Goal: Find specific page/section: Find specific page/section

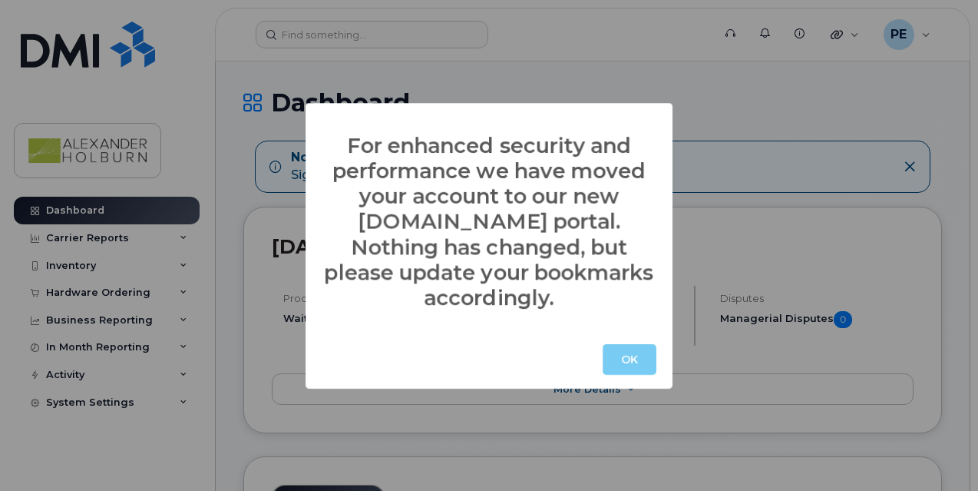
click at [631, 349] on button "OK" at bounding box center [630, 359] width 54 height 31
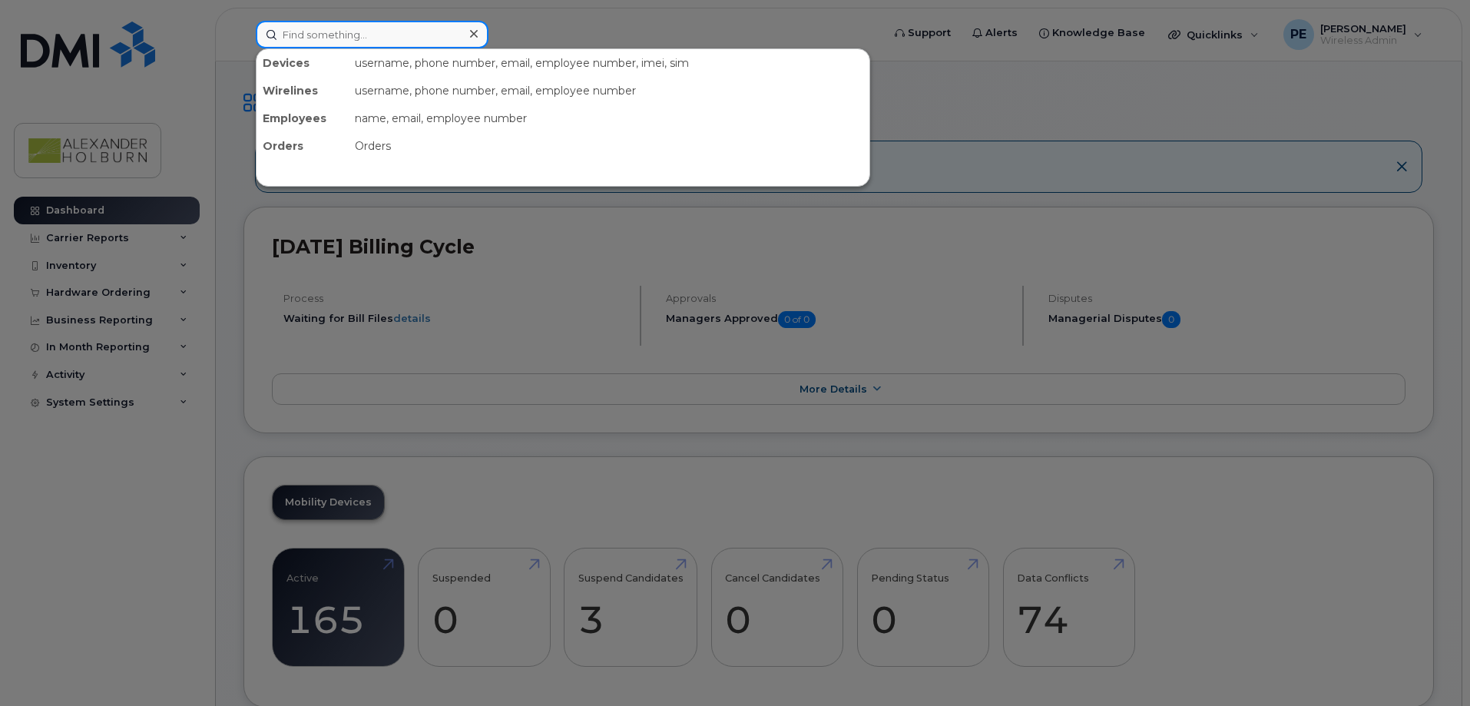
click at [350, 34] on input at bounding box center [372, 35] width 233 height 28
type input "a"
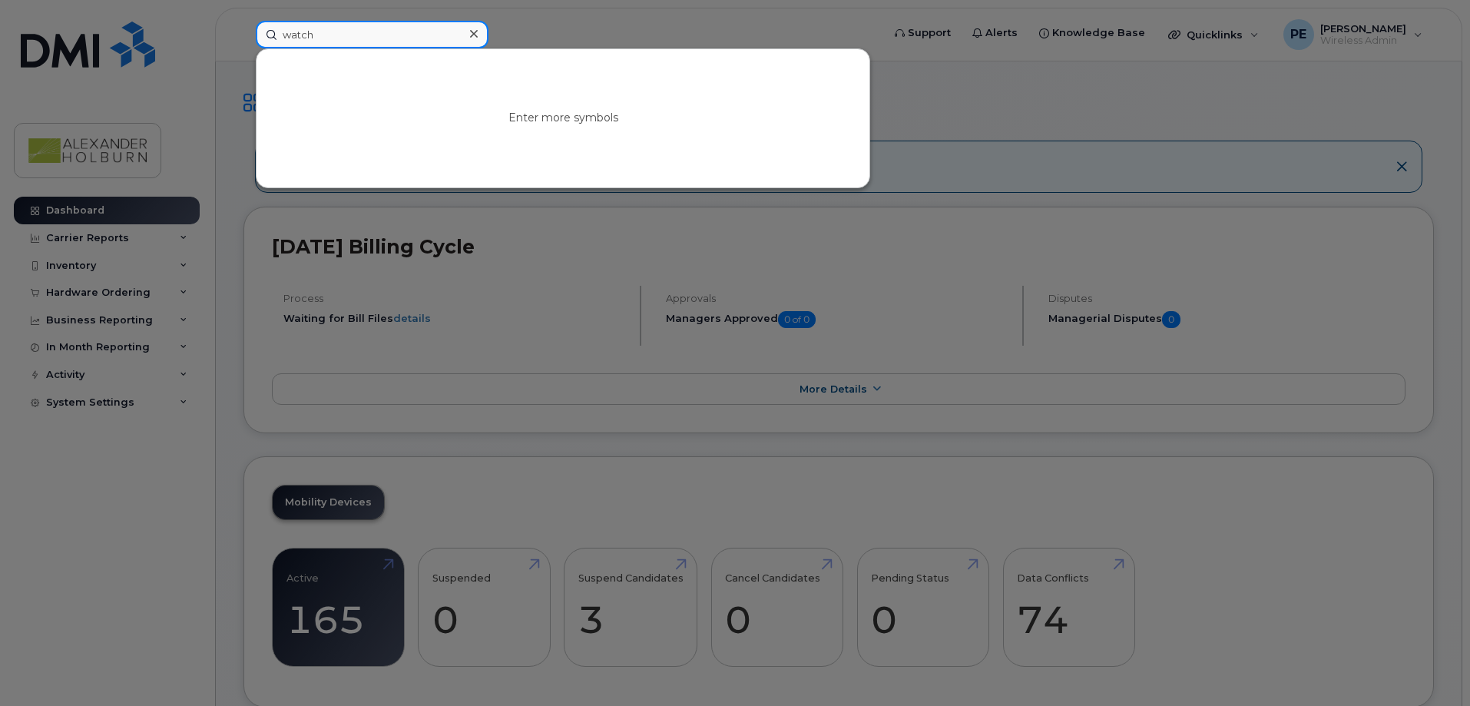
type input "watch"
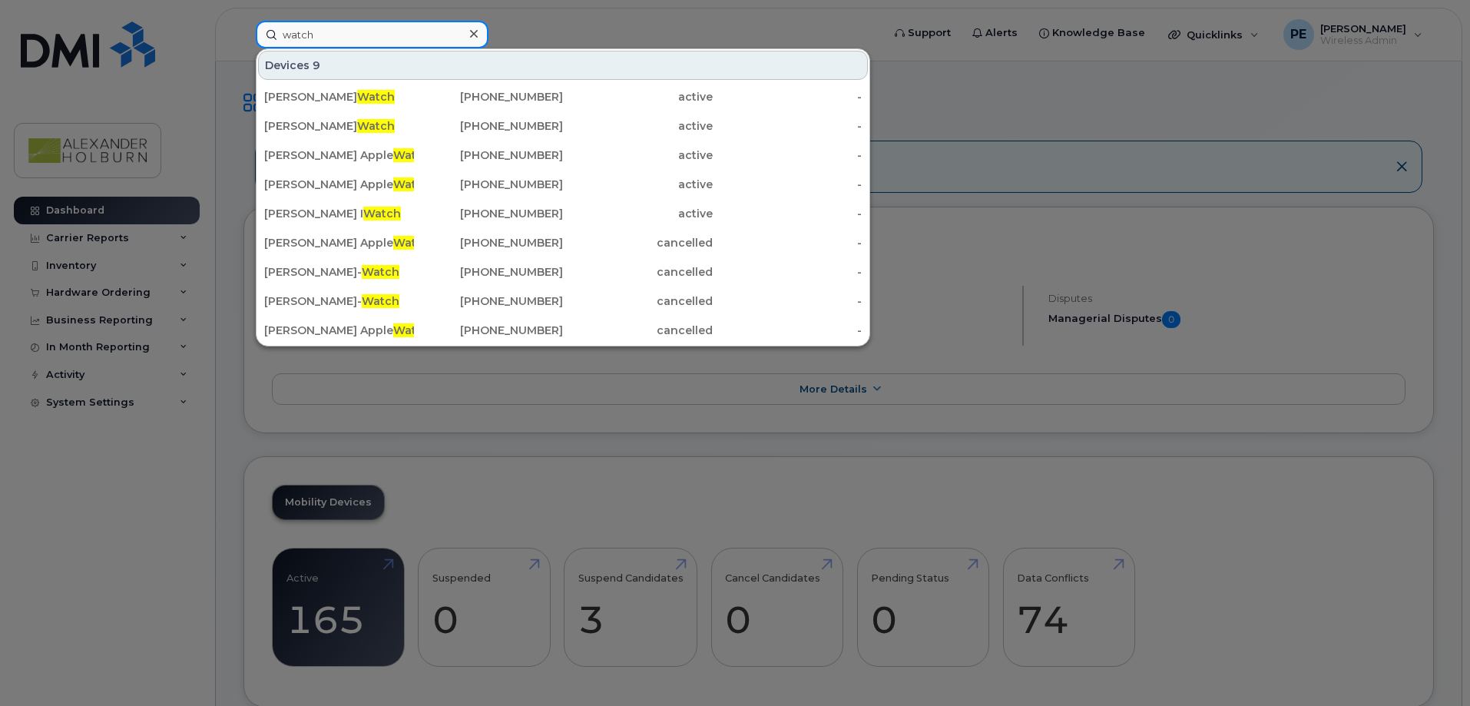
drag, startPoint x: 349, startPoint y: 34, endPoint x: 154, endPoint y: 25, distance: 195.3
click at [243, 25] on div "watch Devices 9 [PERSON_NAME] Watch [PHONE_NUMBER] active - [PERSON_NAME] Watch…" at bounding box center [563, 35] width 641 height 28
click at [472, 34] on icon at bounding box center [474, 34] width 8 height 12
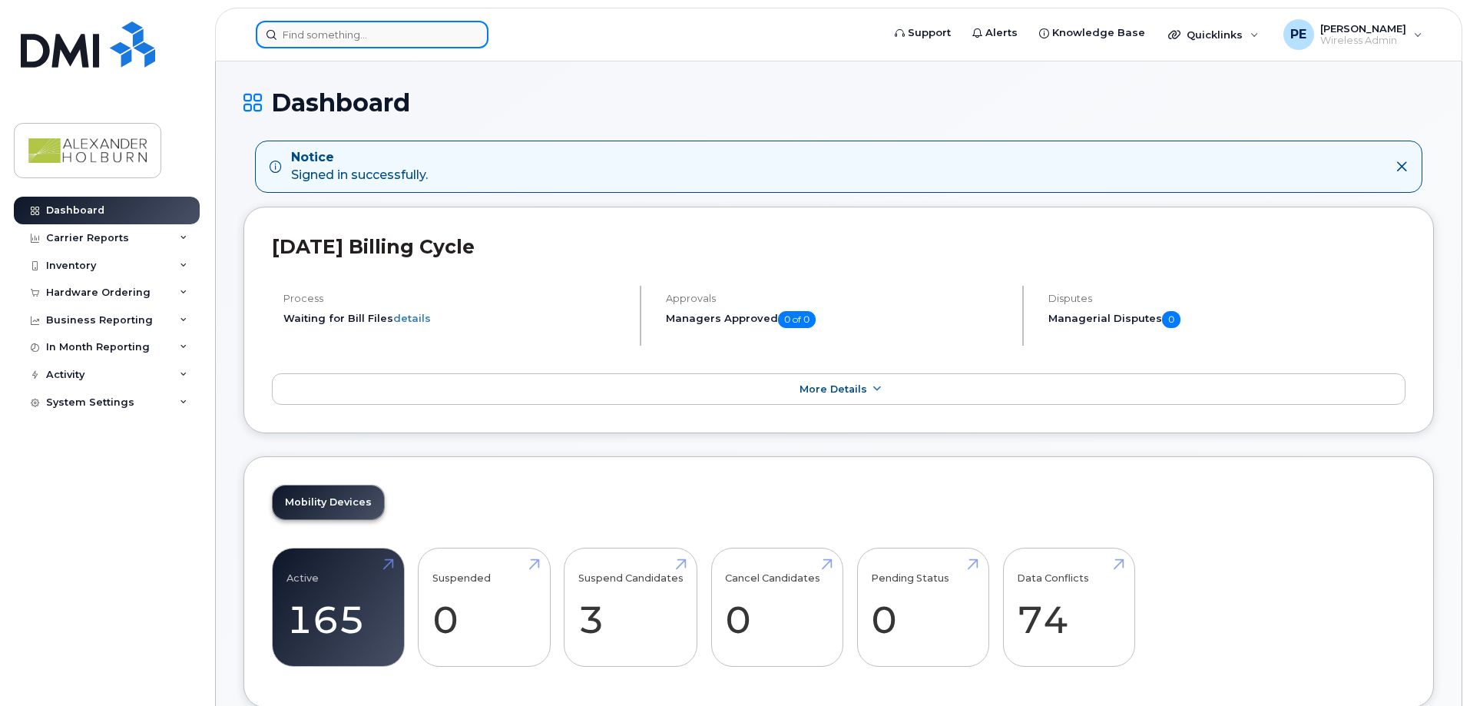
click at [347, 34] on input at bounding box center [372, 35] width 233 height 28
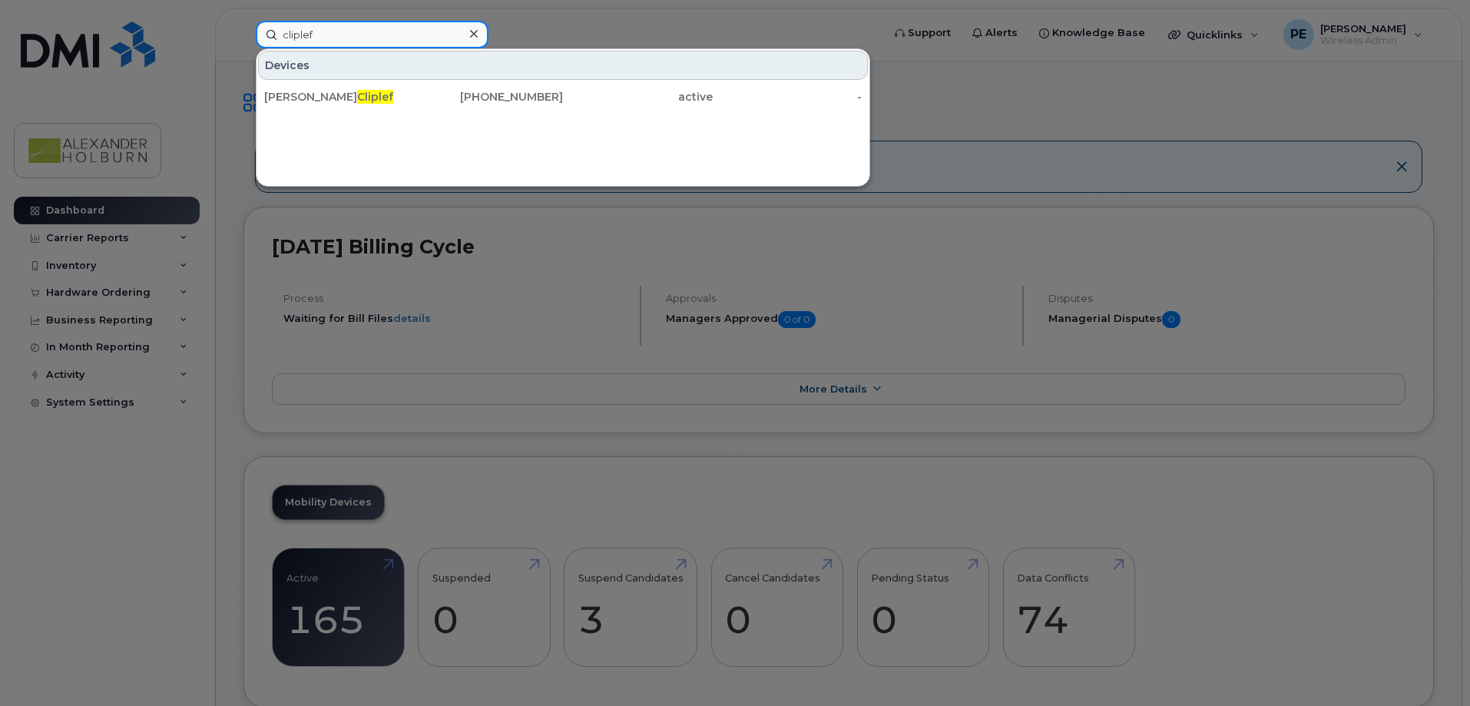
type input "cliplef"
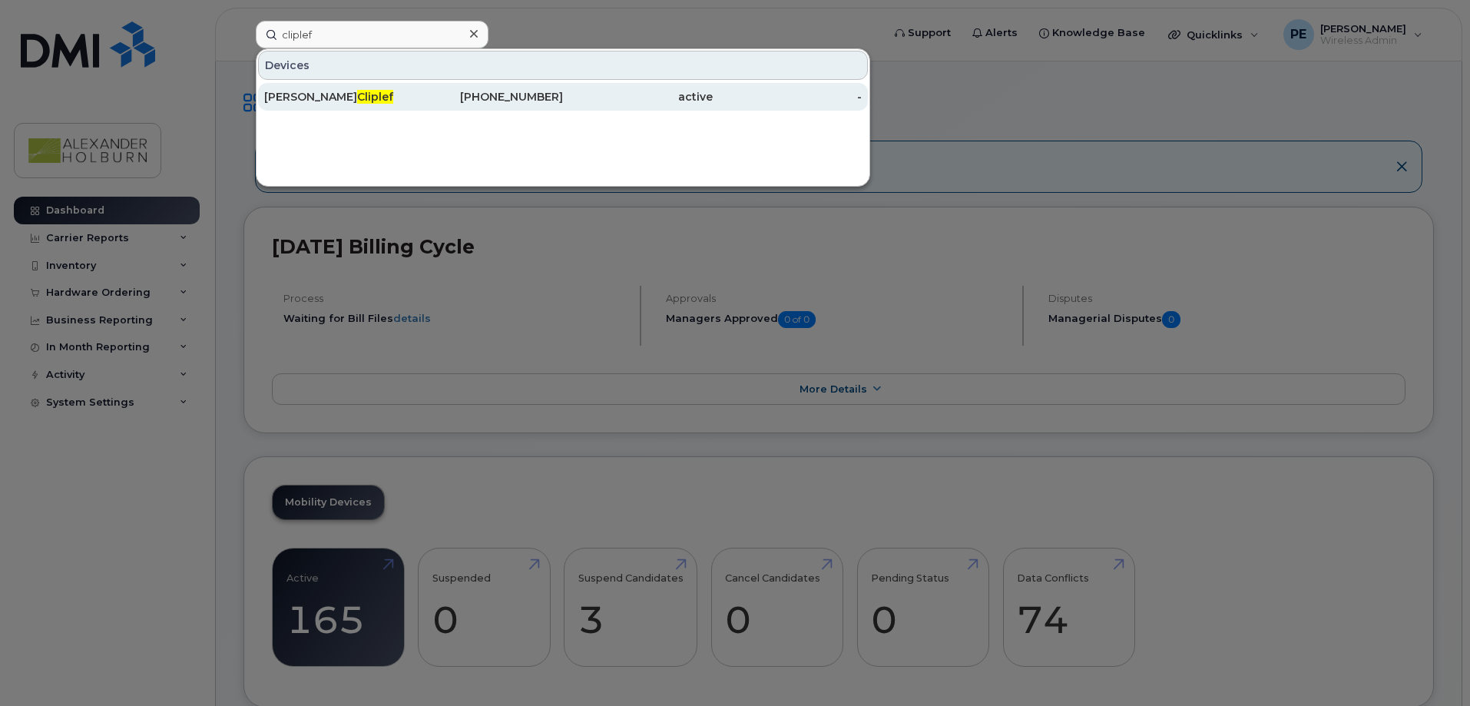
click at [357, 97] on span "Cliplef" at bounding box center [375, 97] width 36 height 14
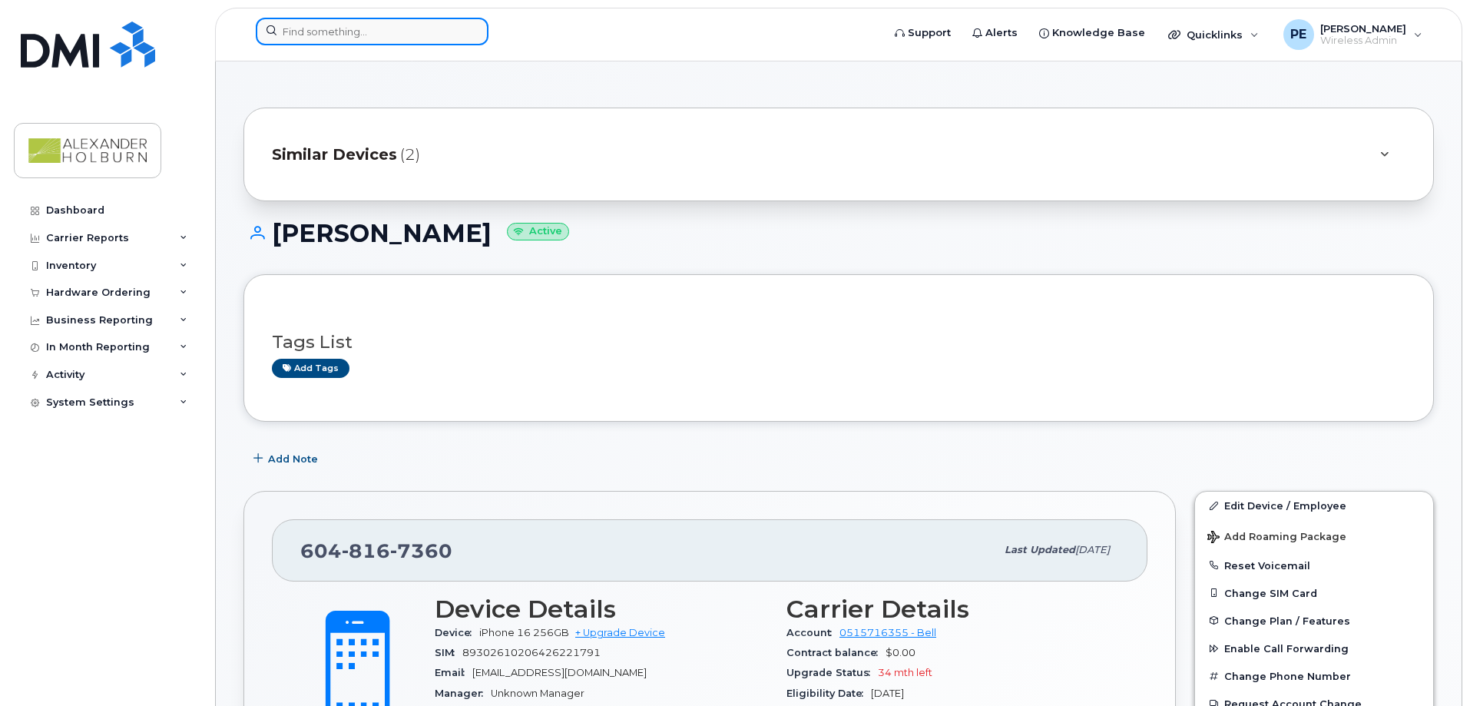
click at [317, 35] on input at bounding box center [372, 32] width 233 height 28
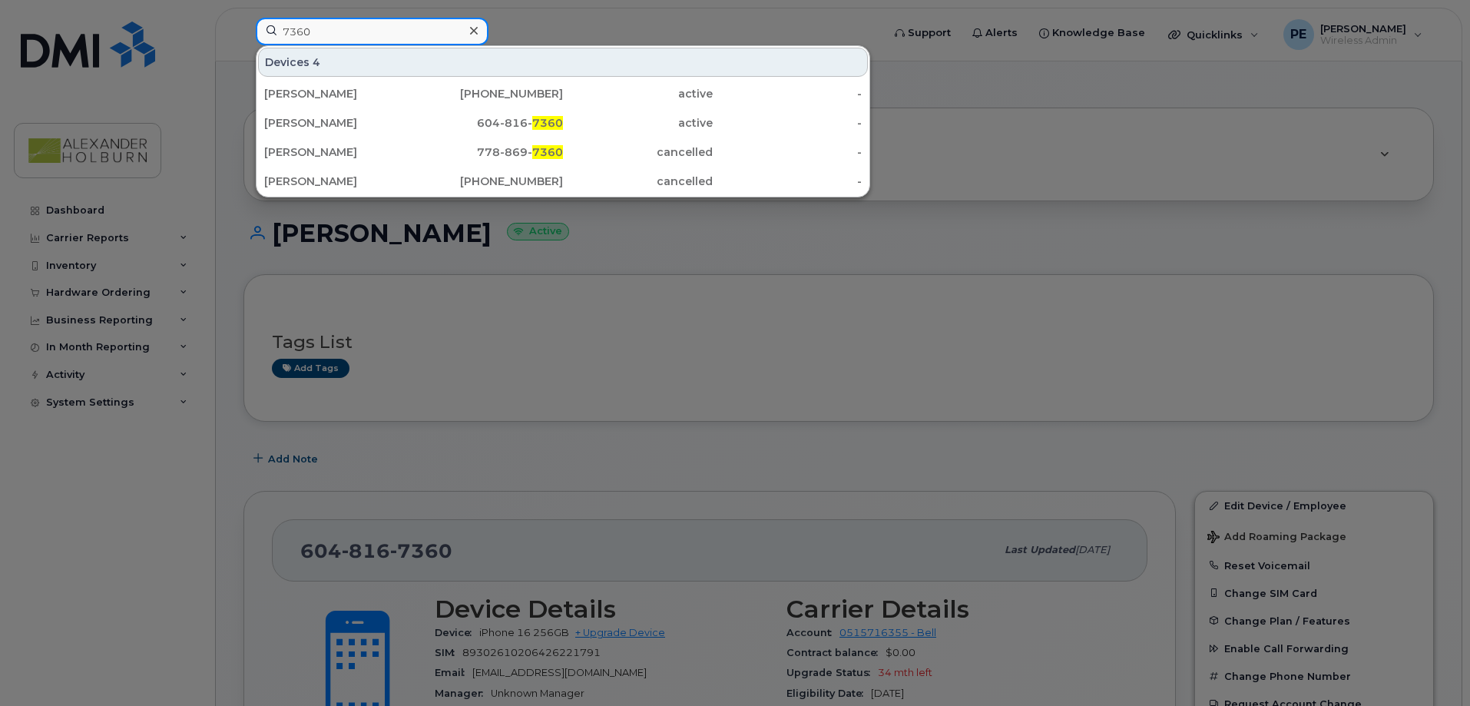
click at [339, 41] on input "7360" at bounding box center [372, 32] width 233 height 28
drag, startPoint x: 299, startPoint y: 36, endPoint x: 194, endPoint y: 41, distance: 104.6
click at [243, 40] on div "7360 Devices 4 Shannon Tseng 778-858-5891 active - Juliana Cliplef 604-816- 736…" at bounding box center [563, 35] width 641 height 34
type input "muglich"
